Goal: Task Accomplishment & Management: Manage account settings

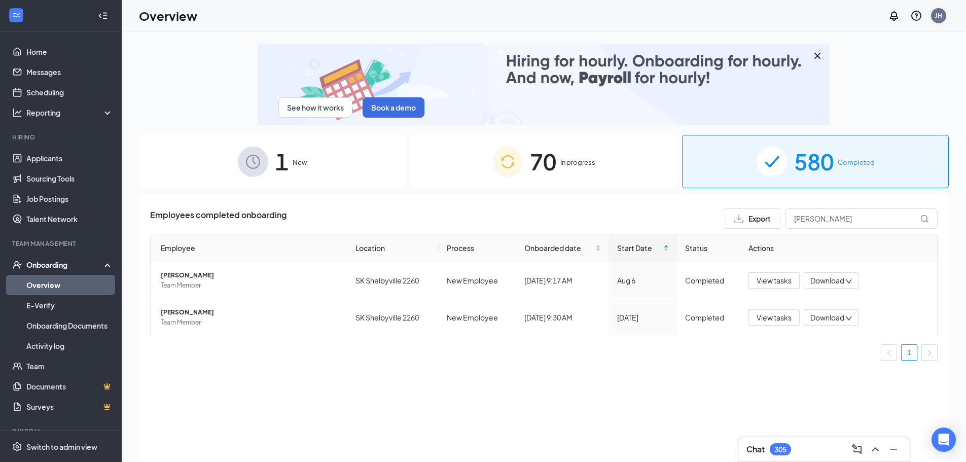
click at [943, 18] on div "JH" at bounding box center [938, 15] width 15 height 15
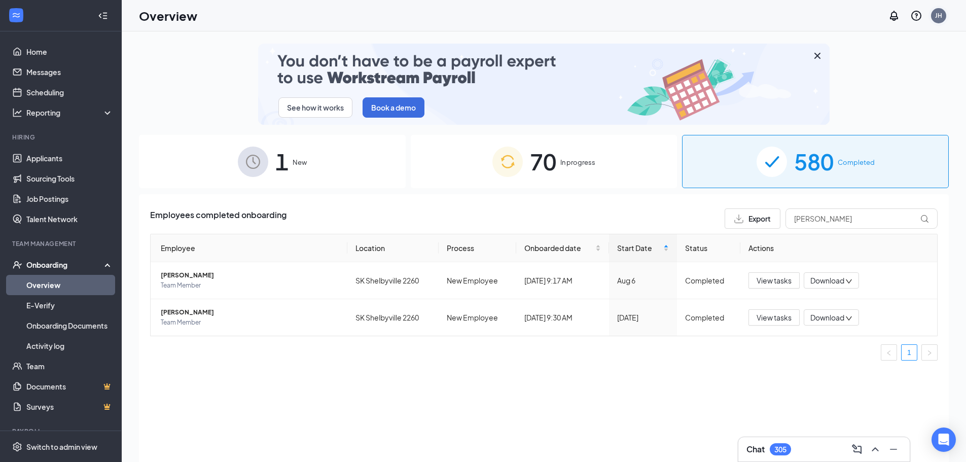
click at [939, 19] on div "JH" at bounding box center [938, 15] width 7 height 9
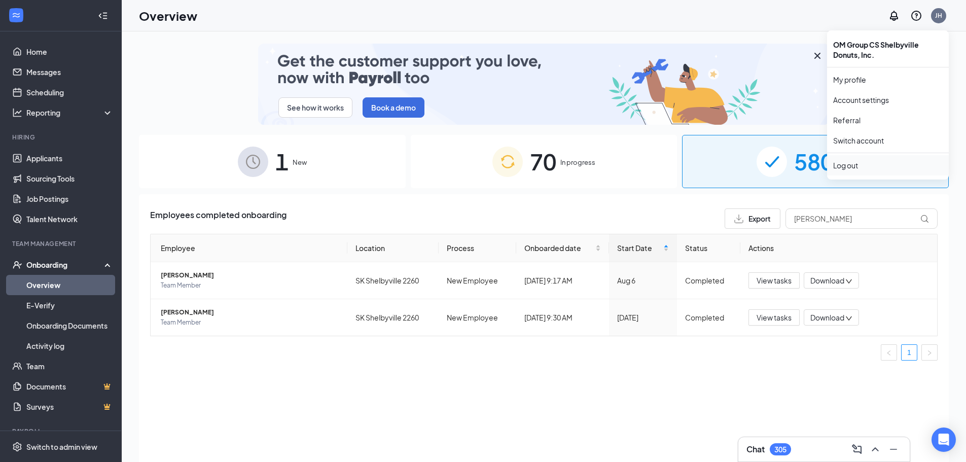
click at [855, 159] on li "Log out" at bounding box center [888, 165] width 122 height 20
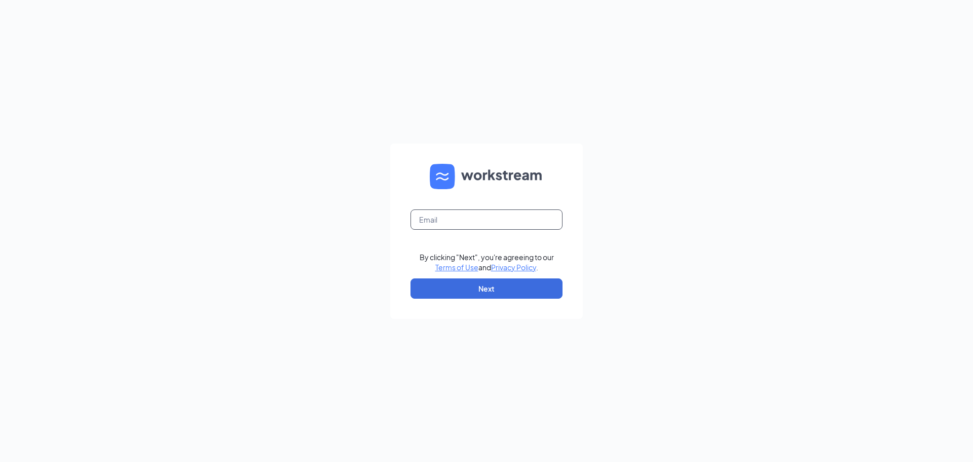
click at [474, 229] on input "text" at bounding box center [487, 219] width 152 height 20
type input "r"
type input "randy.zell@theomgroup.net"
click at [513, 285] on button "Next" at bounding box center [487, 288] width 152 height 20
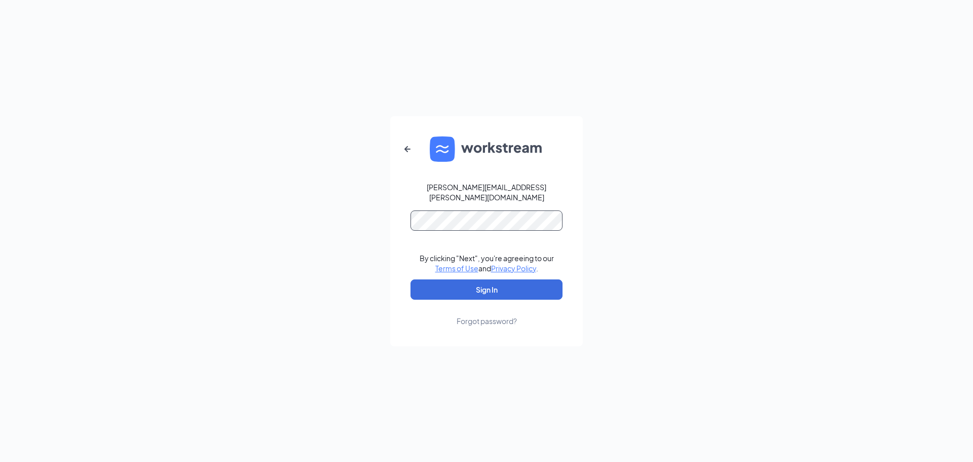
click at [411, 279] on button "Sign In" at bounding box center [487, 289] width 152 height 20
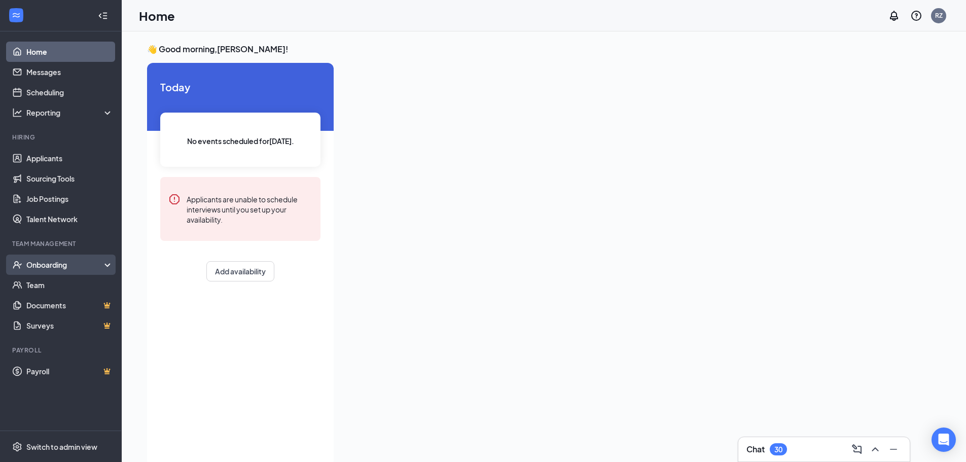
click at [98, 264] on div "Onboarding" at bounding box center [65, 264] width 78 height 10
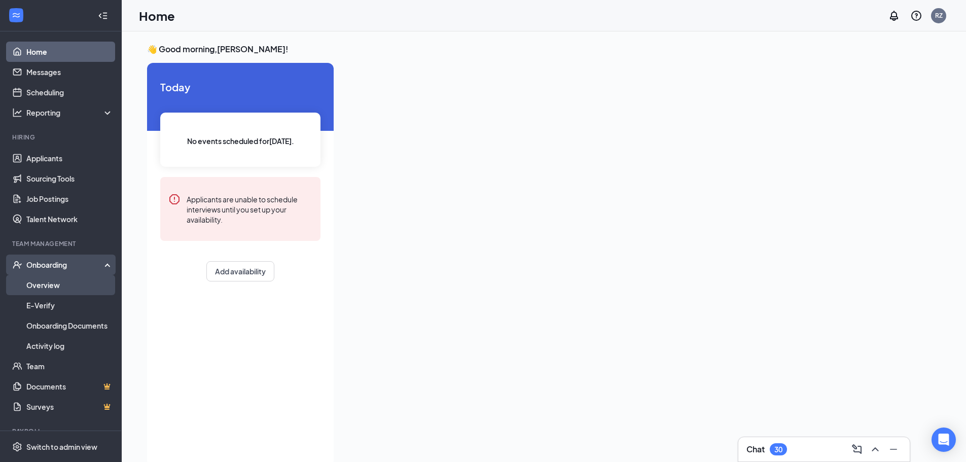
click at [70, 281] on link "Overview" at bounding box center [69, 285] width 87 height 20
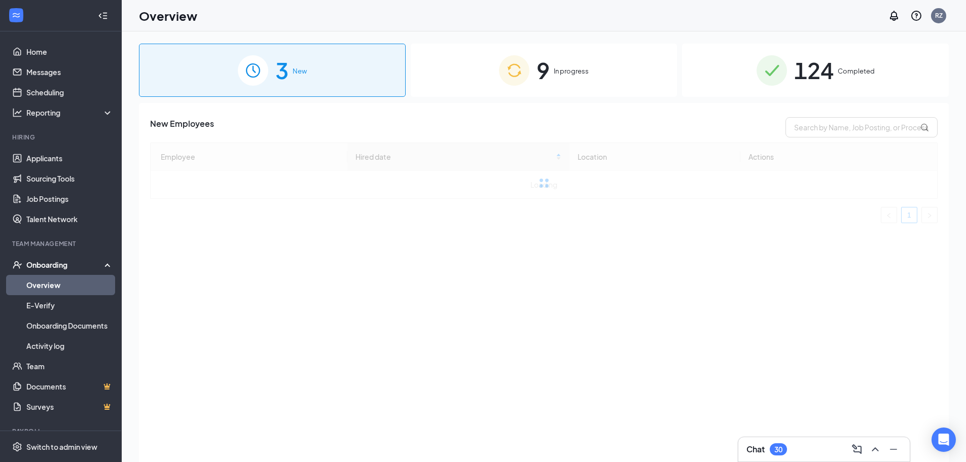
click at [576, 64] on div "9 In progress" at bounding box center [544, 70] width 267 height 53
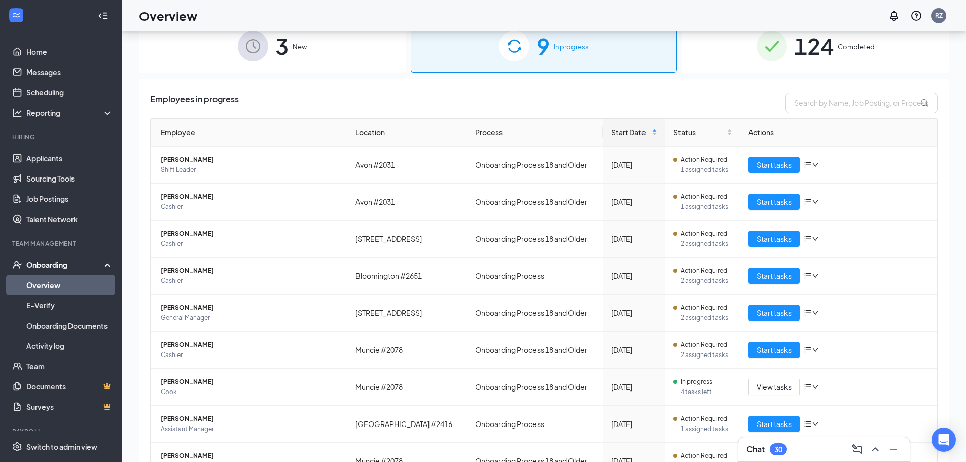
scroll to position [46, 0]
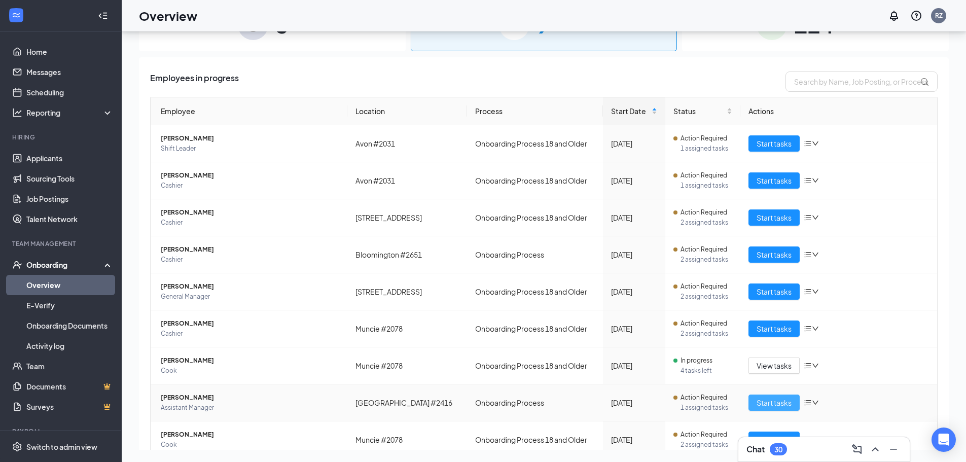
click at [787, 404] on button "Start tasks" at bounding box center [773, 402] width 51 height 16
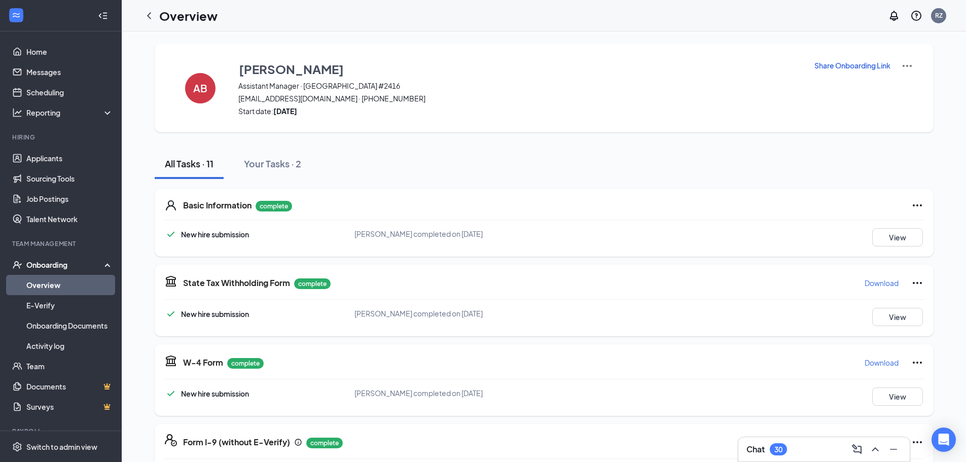
scroll to position [386, 0]
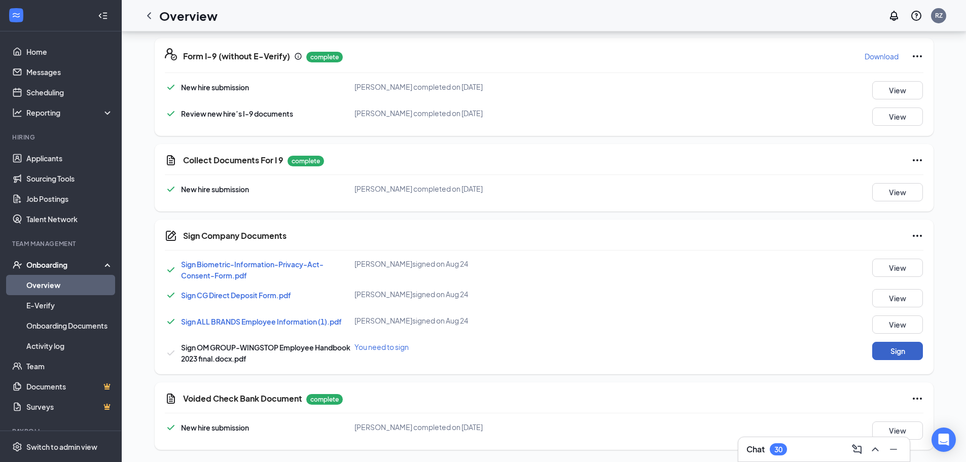
click at [888, 353] on button "Sign" at bounding box center [897, 351] width 51 height 18
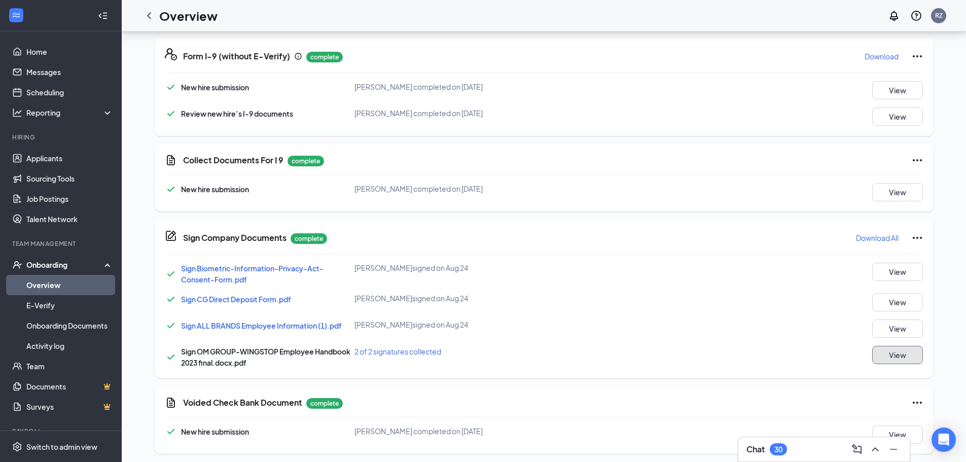
scroll to position [0, 0]
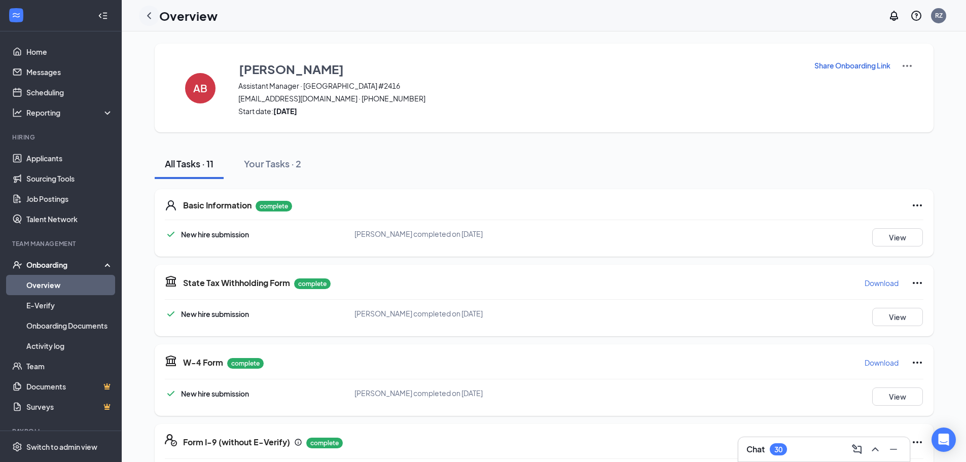
click at [152, 15] on icon "ChevronLeft" at bounding box center [149, 16] width 12 height 12
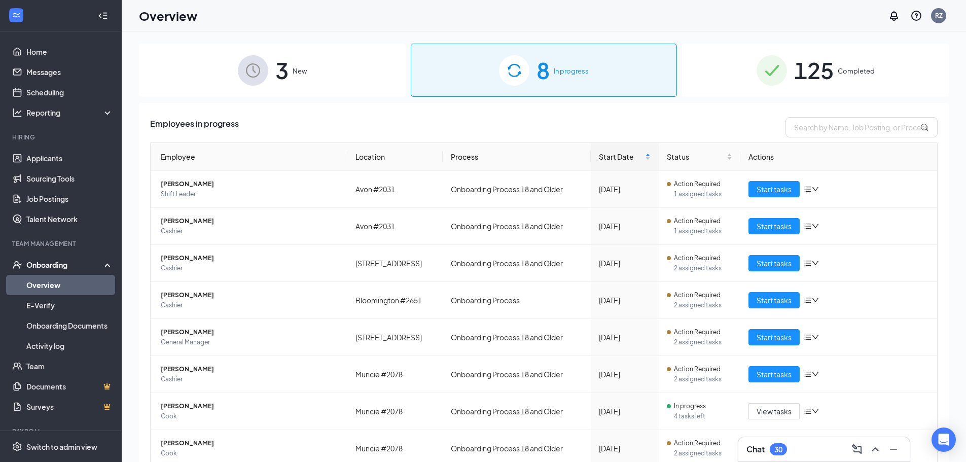
click at [821, 72] on span "125" at bounding box center [814, 70] width 40 height 35
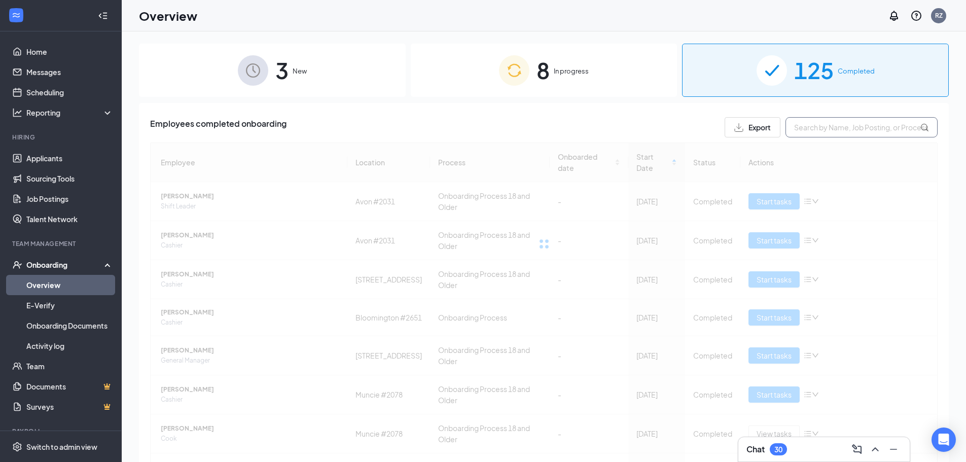
click at [819, 120] on input "text" at bounding box center [861, 127] width 152 height 20
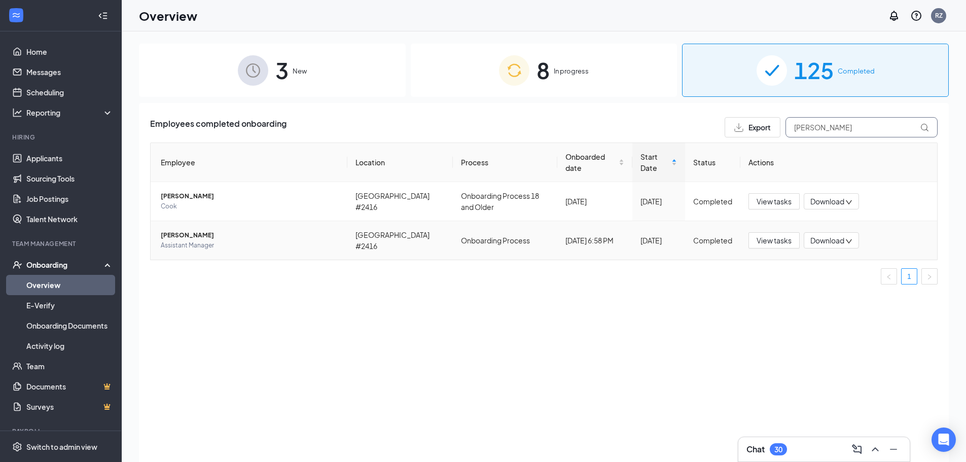
type input "[PERSON_NAME]"
click at [814, 239] on span "Download" at bounding box center [827, 240] width 34 height 11
click at [829, 287] on div "Download files" at bounding box center [863, 288] width 109 height 12
